Goal: Navigation & Orientation: Find specific page/section

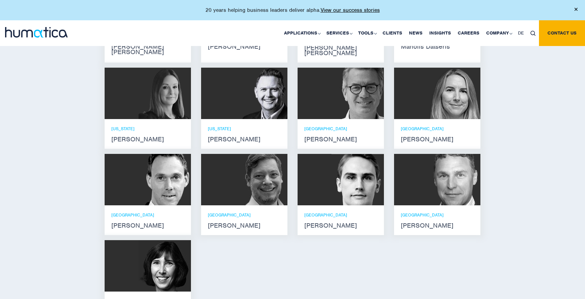
scroll to position [377, 0]
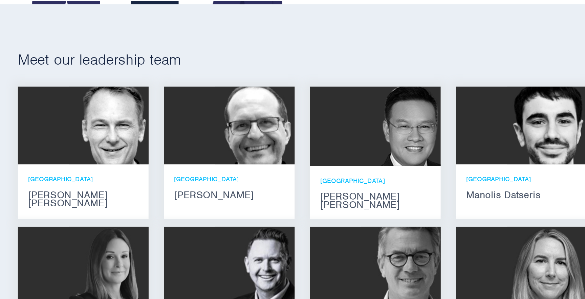
click at [144, 130] on img at bounding box center [164, 128] width 52 height 51
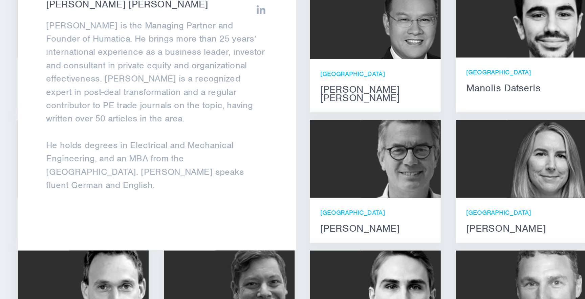
scroll to position [392, 0]
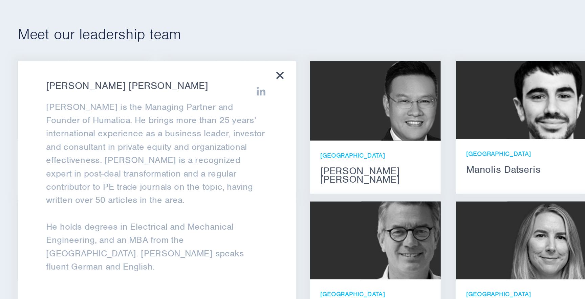
click at [277, 95] on icon at bounding box center [277, 97] width 5 height 5
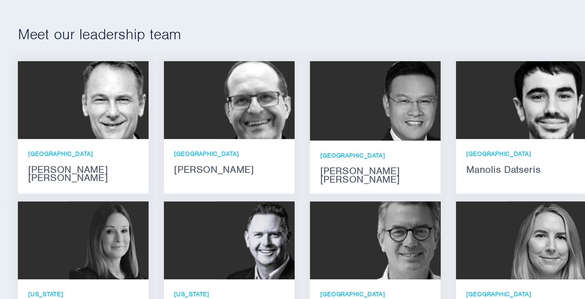
click at [255, 115] on img at bounding box center [261, 113] width 52 height 51
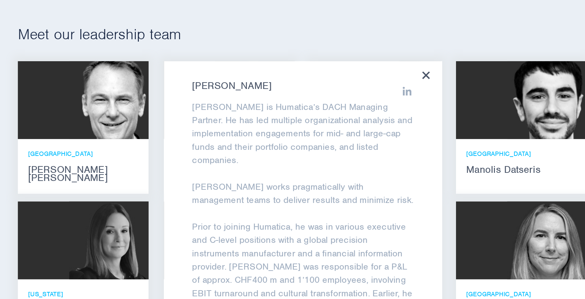
click at [374, 97] on icon at bounding box center [374, 97] width 5 height 5
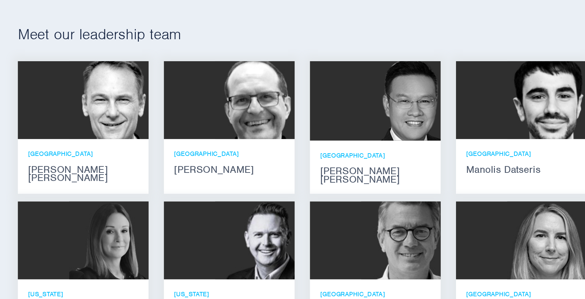
click at [346, 113] on img at bounding box center [355, 114] width 58 height 52
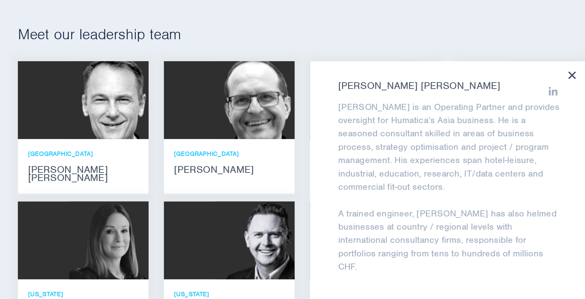
click at [469, 95] on icon at bounding box center [470, 97] width 5 height 5
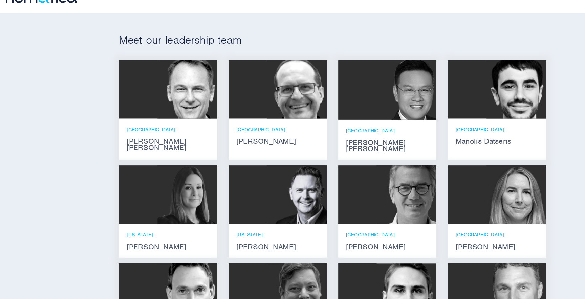
click at [466, 114] on img at bounding box center [454, 113] width 52 height 51
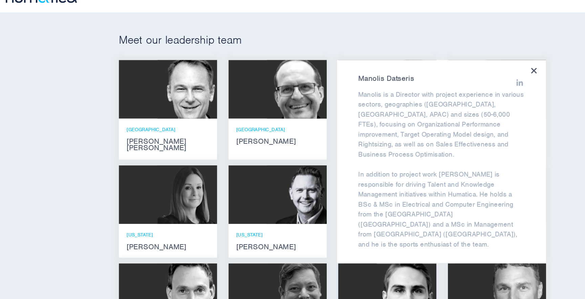
click at [470, 92] on div "Manolis Datseris Manolis is a Director with project experience in various secto…" at bounding box center [389, 177] width 184 height 179
click at [470, 97] on icon at bounding box center [469, 97] width 5 height 5
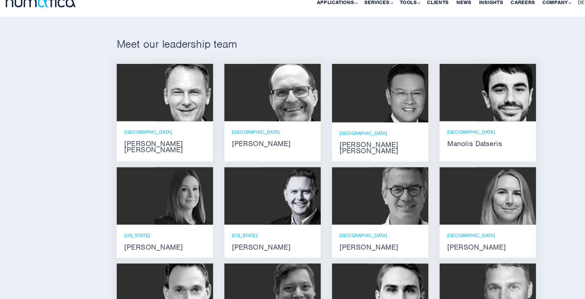
scroll to position [391, 0]
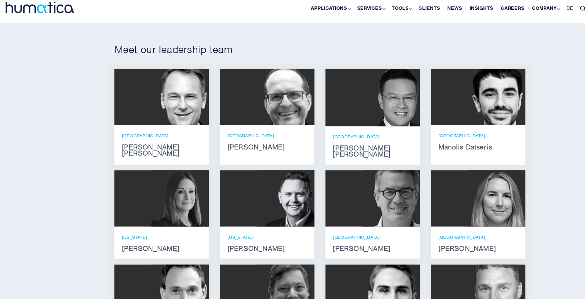
click at [154, 201] on img at bounding box center [164, 206] width 52 height 51
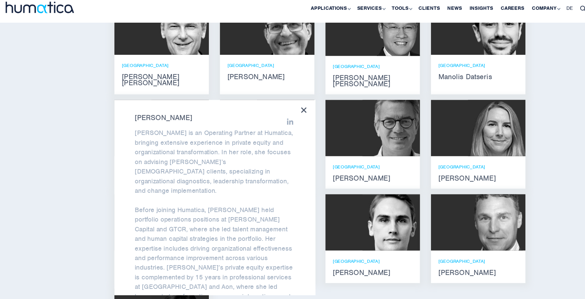
scroll to position [456, 0]
click at [278, 124] on icon at bounding box center [277, 126] width 5 height 5
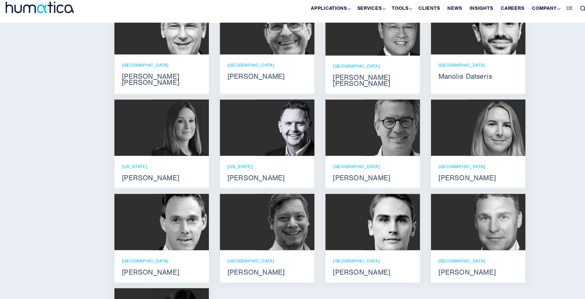
click at [257, 146] on img at bounding box center [261, 142] width 52 height 51
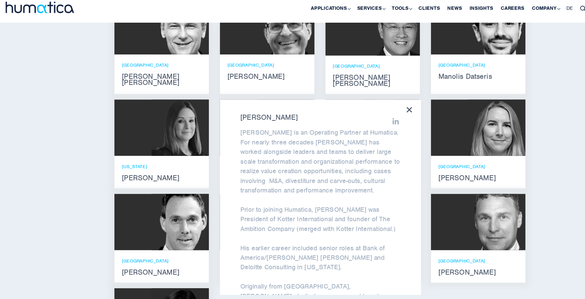
click at [372, 124] on icon at bounding box center [374, 126] width 5 height 5
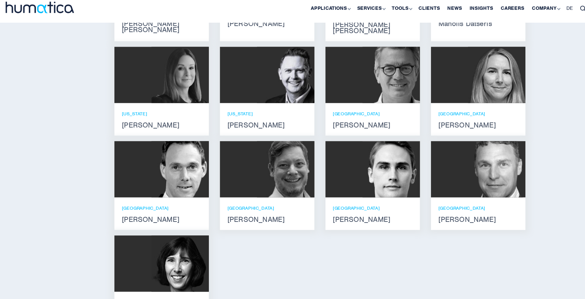
scroll to position [504, 0]
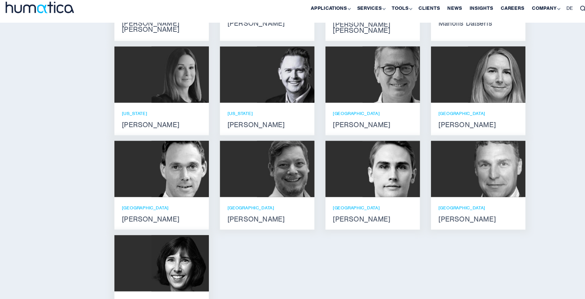
click at [150, 178] on img at bounding box center [164, 179] width 52 height 51
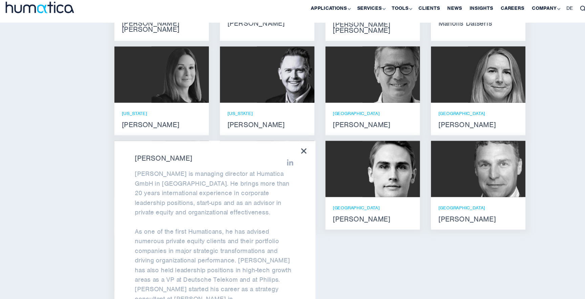
click at [278, 161] on icon at bounding box center [277, 163] width 5 height 5
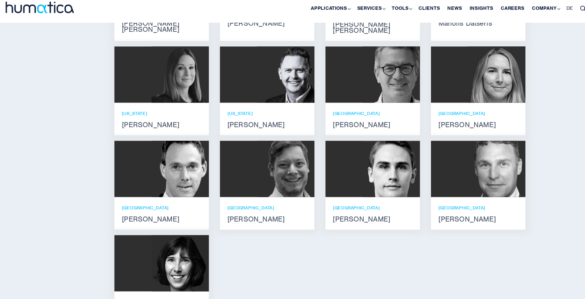
click at [235, 180] on div at bounding box center [244, 179] width 86 height 51
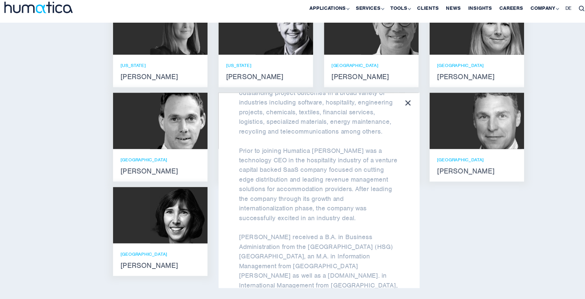
scroll to position [83, 0]
click at [375, 117] on icon at bounding box center [374, 119] width 5 height 5
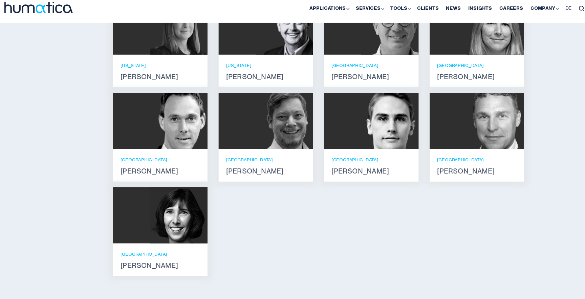
scroll to position [89, 0]
click at [346, 147] on img at bounding box center [357, 135] width 52 height 51
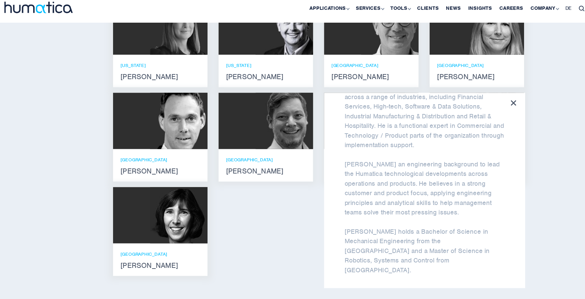
scroll to position [45, 0]
click at [470, 117] on icon at bounding box center [470, 119] width 5 height 5
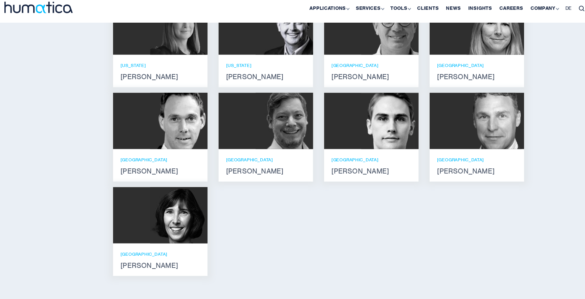
scroll to position [51, 0]
click at [451, 124] on img at bounding box center [454, 135] width 52 height 51
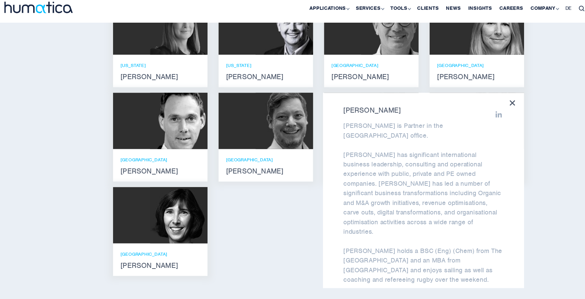
click at [457, 127] on icon at bounding box center [457, 130] width 6 height 6
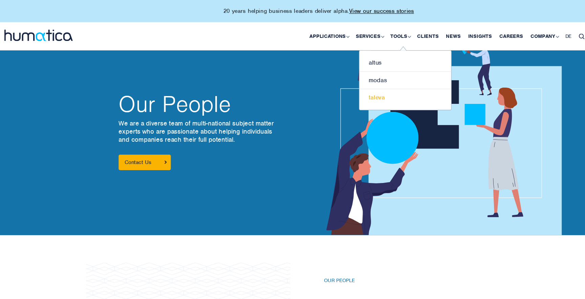
click at [349, 88] on link "taleva" at bounding box center [372, 90] width 84 height 16
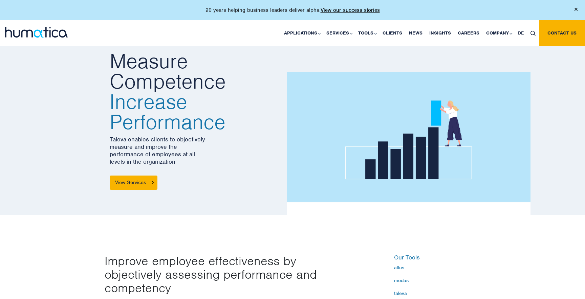
click at [218, 147] on p "Taleva enables clients to objectively measure and improve the performance of em…" at bounding box center [196, 151] width 172 height 30
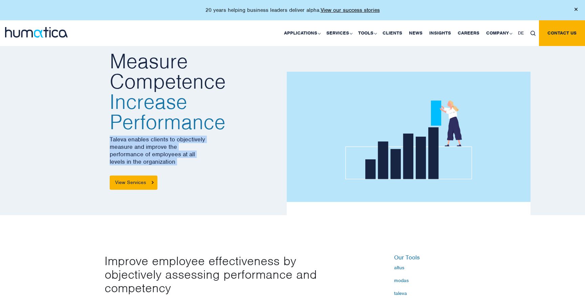
click at [43, 33] on img at bounding box center [36, 32] width 63 height 10
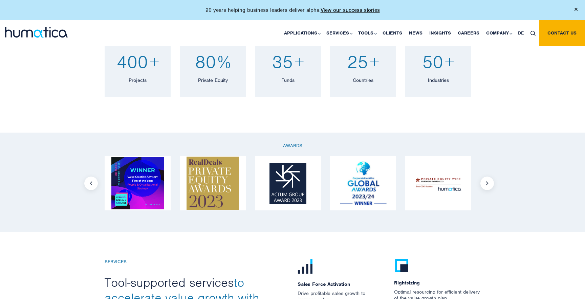
scroll to position [549, 0]
click at [398, 32] on link "Clients" at bounding box center [392, 33] width 26 height 26
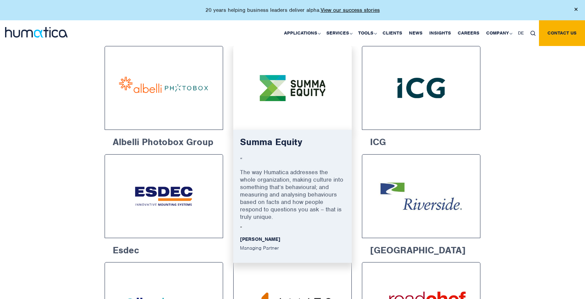
scroll to position [471, 0]
